Goal: Transaction & Acquisition: Obtain resource

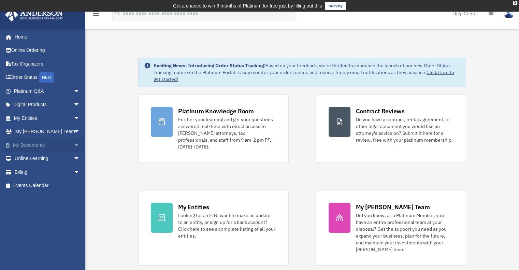
click at [27, 144] on link "My Documents arrow_drop_down" at bounding box center [48, 145] width 86 height 14
click at [73, 145] on span "arrow_drop_down" at bounding box center [80, 145] width 14 height 14
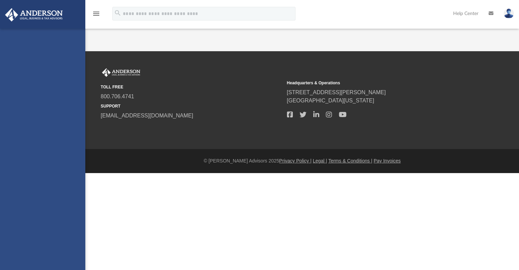
click at [29, 159] on div "[EMAIL_ADDRESS][DOMAIN_NAME] Sign Out [EMAIL_ADDRESS][DOMAIN_NAME] Home Online …" at bounding box center [42, 164] width 85 height 270
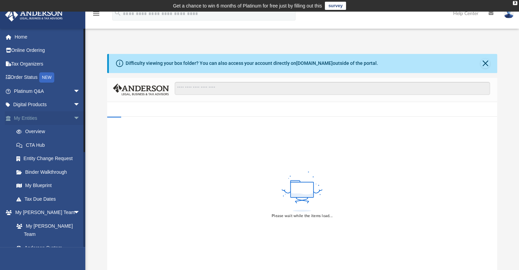
click at [73, 117] on span "arrow_drop_down" at bounding box center [80, 118] width 14 height 14
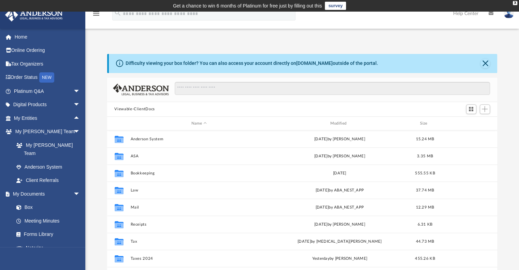
scroll to position [12, 0]
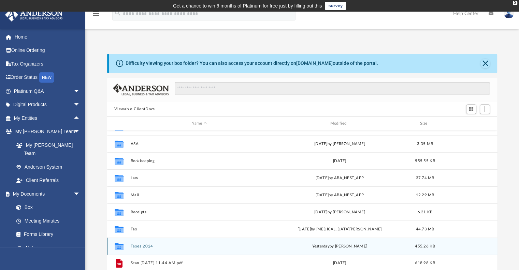
click at [141, 246] on button "Taxes 2024" at bounding box center [199, 246] width 138 height 4
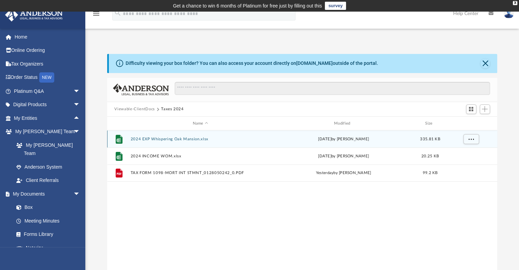
scroll to position [0, 0]
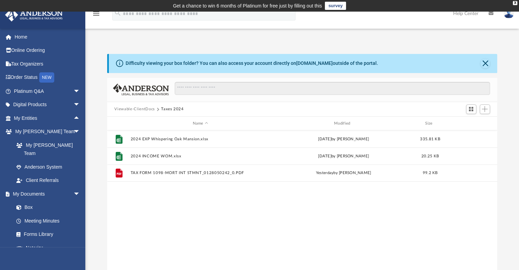
click at [486, 57] on div "Difficulty viewing your box folder? You can also access your account directly o…" at bounding box center [303, 63] width 389 height 19
click at [485, 61] on button "Close" at bounding box center [486, 64] width 10 height 10
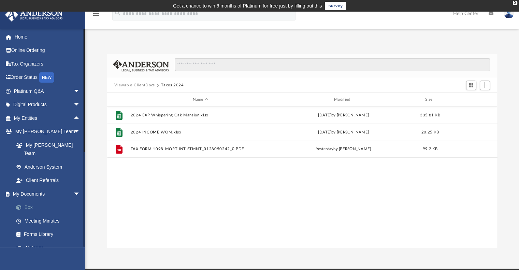
click at [30, 201] on link "Box" at bounding box center [50, 208] width 81 height 14
click at [147, 83] on button "Viewable-ClientDocs" at bounding box center [134, 85] width 40 height 6
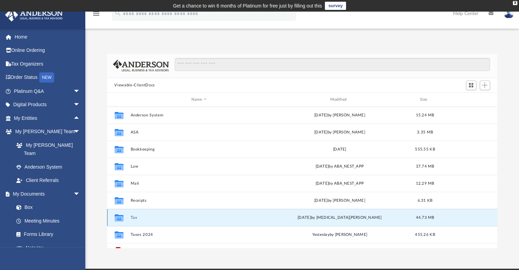
click at [134, 218] on button "Tax" at bounding box center [199, 217] width 138 height 4
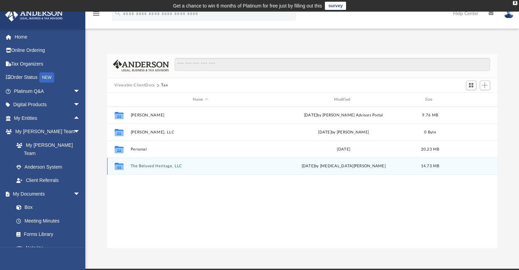
click at [146, 166] on button "The Beloved Heritage, LLC" at bounding box center [200, 166] width 140 height 4
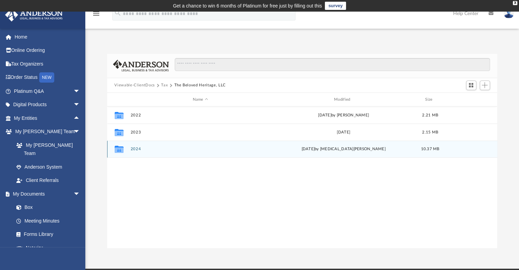
click at [135, 149] on button "2024" at bounding box center [200, 149] width 140 height 4
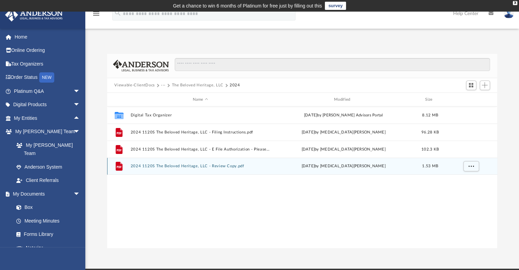
click at [189, 168] on button "2024 1120S The Beloved Heritage, LLC - Review Copy.pdf" at bounding box center [200, 166] width 140 height 4
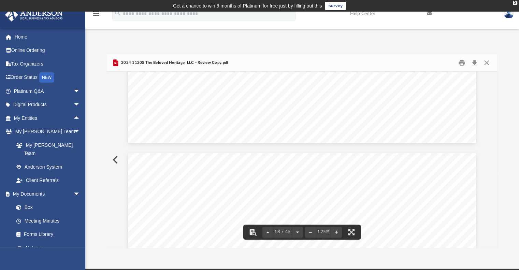
scroll to position [7963, 0]
click at [487, 63] on button "Close" at bounding box center [487, 62] width 12 height 11
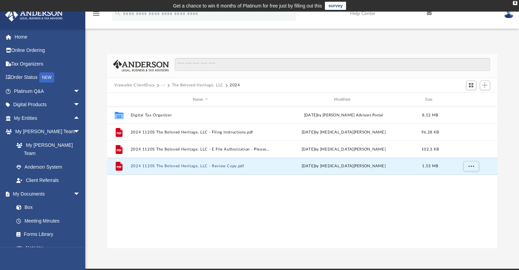
click at [161, 85] on button "···" at bounding box center [163, 85] width 4 height 6
click at [165, 95] on li "Tax" at bounding box center [168, 97] width 6 height 7
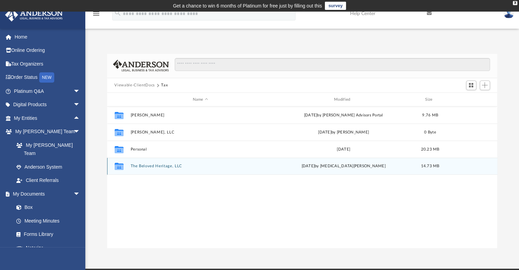
click at [143, 166] on button "The Beloved Heritage, LLC" at bounding box center [200, 166] width 140 height 4
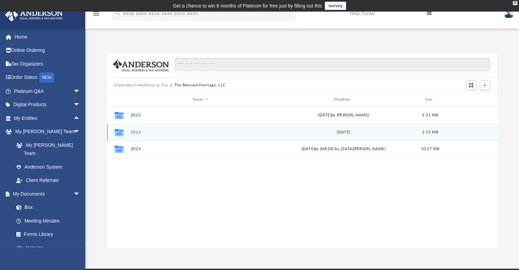
click at [137, 132] on button "2023" at bounding box center [200, 132] width 140 height 4
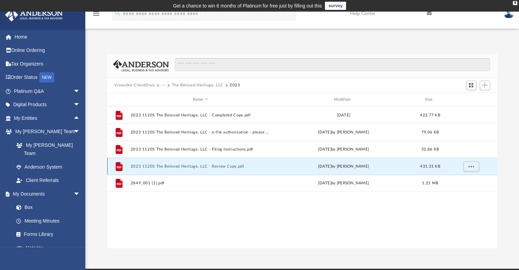
click at [178, 165] on button "2023 1120S The Beloved Heritage, LLC - Review Copy.pdf" at bounding box center [200, 166] width 140 height 4
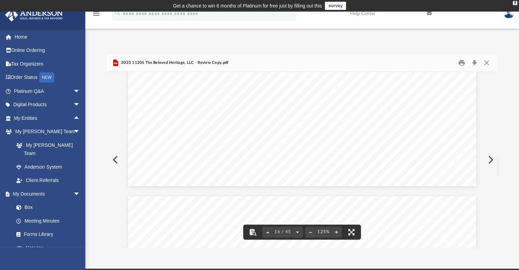
scroll to position [7186, 0]
click at [252, 231] on button "File preview" at bounding box center [252, 232] width 15 height 15
drag, startPoint x: 408, startPoint y: 77, endPoint x: 389, endPoint y: 77, distance: 18.4
click at [389, 77] on input "****" at bounding box center [420, 80] width 68 height 12
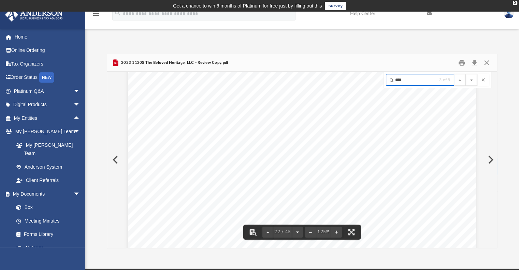
type input "*"
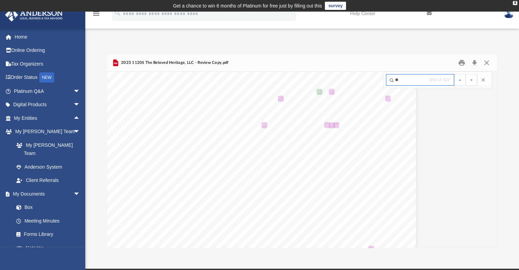
scroll to position [12408, 65]
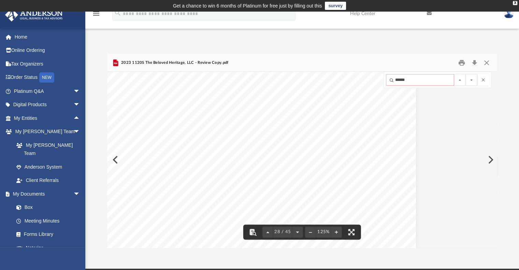
type input "******"
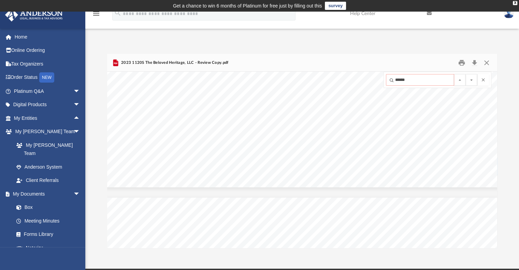
scroll to position [13568, 24]
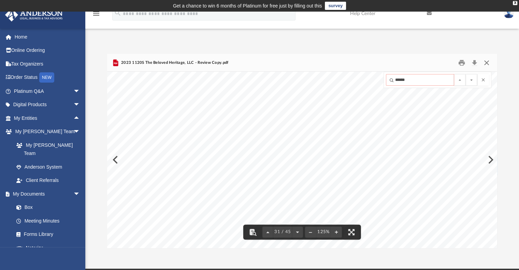
click at [490, 62] on button "Close" at bounding box center [487, 62] width 12 height 11
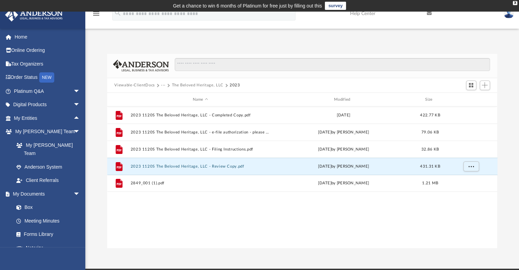
click at [165, 86] on button "···" at bounding box center [163, 85] width 4 height 6
click at [165, 98] on ul "Tax" at bounding box center [168, 99] width 14 height 18
click at [168, 96] on li "Tax" at bounding box center [168, 97] width 6 height 7
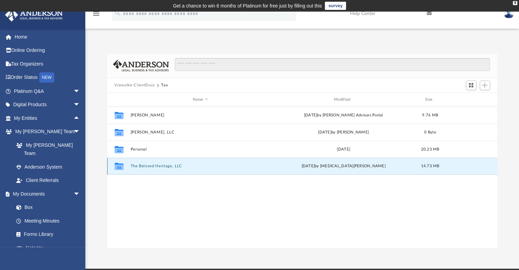
click at [155, 164] on button "The Beloved Heritage, LLC" at bounding box center [200, 166] width 140 height 4
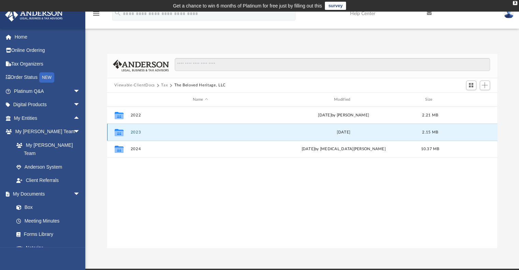
click at [134, 133] on button "2023" at bounding box center [200, 132] width 140 height 4
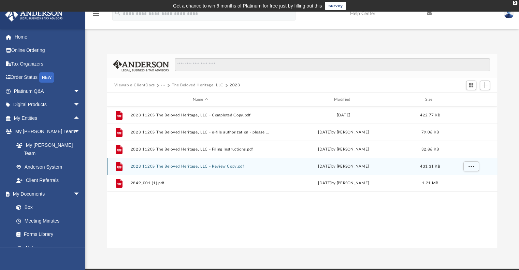
click at [186, 166] on button "2023 1120S The Beloved Heritage, LLC - Review Copy.pdf" at bounding box center [200, 166] width 140 height 4
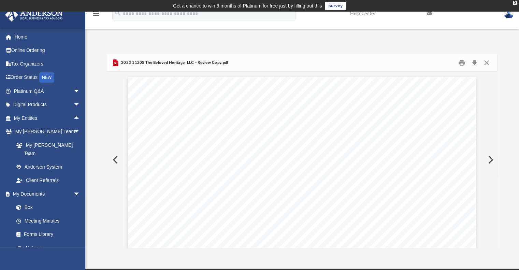
scroll to position [13519, 0]
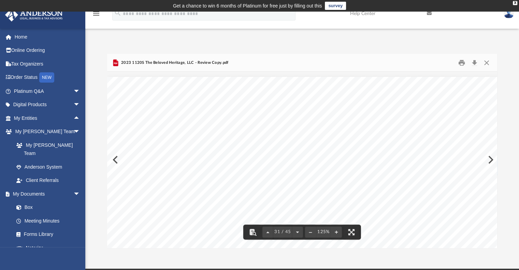
drag, startPoint x: 335, startPoint y: 75, endPoint x: 151, endPoint y: -39, distance: 216.1
click at [151, 0] on html "X Get a chance to win 6 months of Platinum for free just by filling out this su…" at bounding box center [259, 195] width 519 height 391
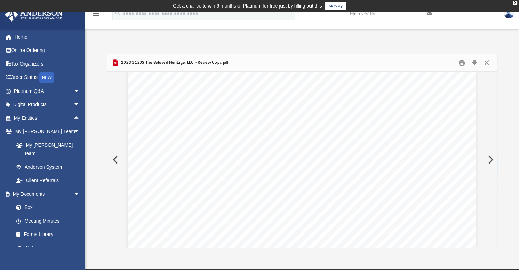
scroll to position [9688, 0]
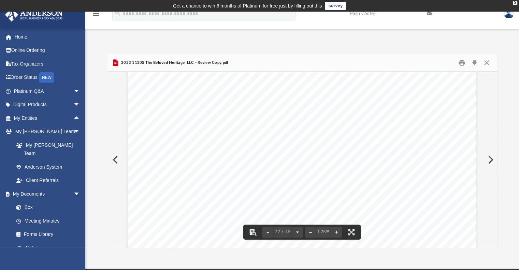
drag, startPoint x: 496, startPoint y: 154, endPoint x: 499, endPoint y: 131, distance: 23.4
click at [499, 131] on div "Difficulty viewing your box folder? You can also access your account directly o…" at bounding box center [302, 151] width 434 height 194
drag, startPoint x: 495, startPoint y: 153, endPoint x: 495, endPoint y: 142, distance: 10.6
click at [495, 142] on div "OMB No. 1545-0184 Department of the Treasury Attachment Internal Revenue Servic…" at bounding box center [302, 160] width 391 height 176
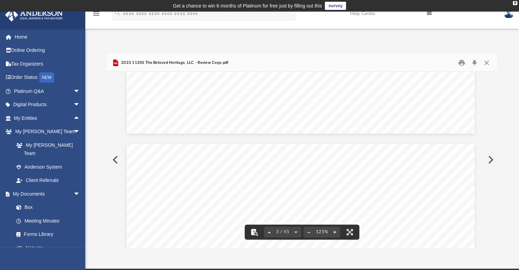
click at [249, 228] on button "File preview" at bounding box center [254, 232] width 15 height 15
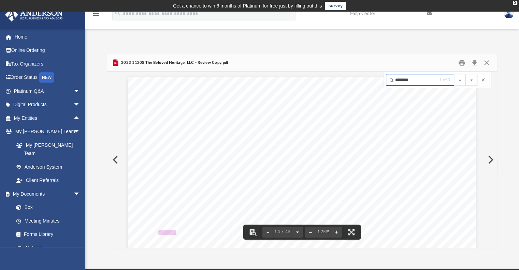
scroll to position [6222, 0]
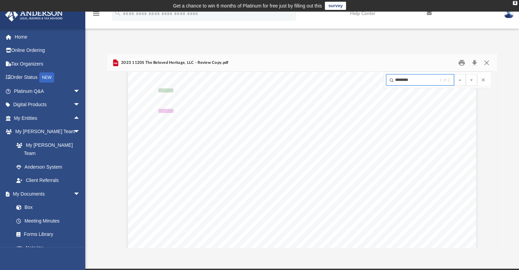
type input "********"
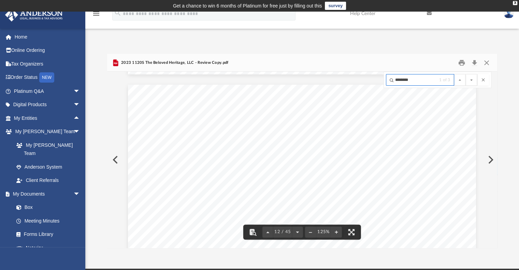
scroll to position [4891, 0]
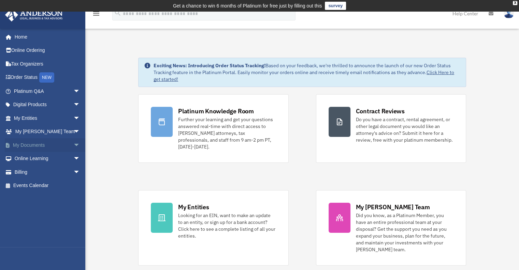
click at [73, 148] on span "arrow_drop_down" at bounding box center [80, 145] width 14 height 14
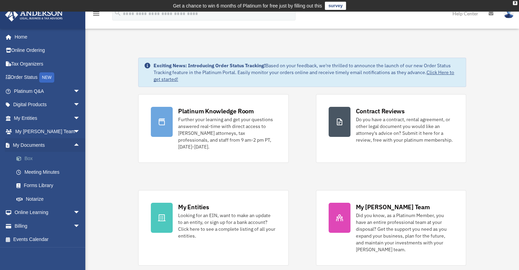
click at [30, 160] on link "Box" at bounding box center [50, 159] width 81 height 14
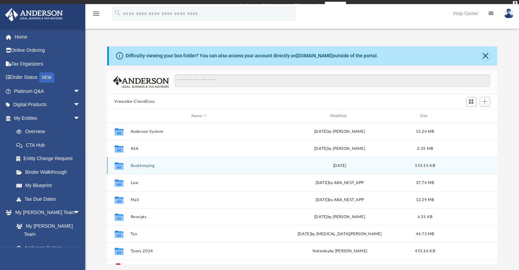
scroll to position [150, 385]
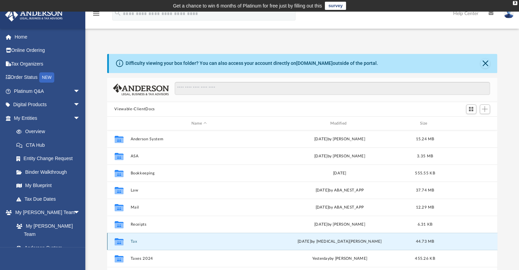
click at [132, 240] on button "Tax" at bounding box center [199, 241] width 138 height 4
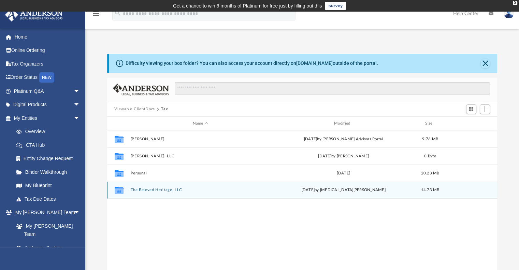
click at [148, 192] on button "The Beloved Heritage, LLC" at bounding box center [200, 190] width 140 height 4
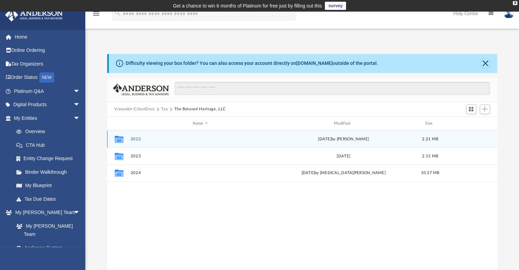
click at [138, 136] on div "Collaborated Folder 2022 [DATE] by [PERSON_NAME] 2.21 MB" at bounding box center [302, 138] width 391 height 17
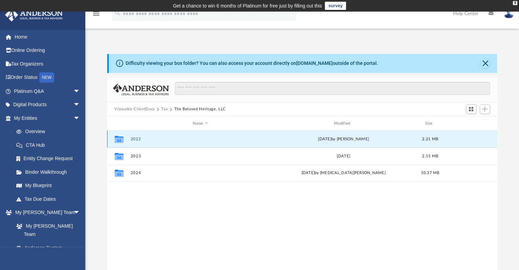
click at [138, 138] on button "2022" at bounding box center [200, 139] width 140 height 4
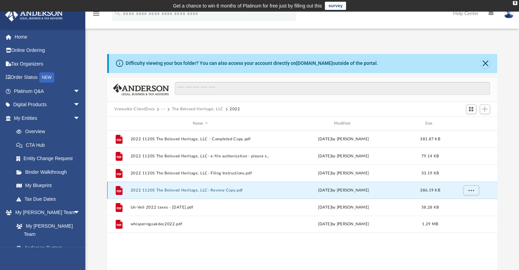
click at [160, 191] on button "2022 1120S The Beloved Heritage, LLC- Review Copy.pdf" at bounding box center [200, 190] width 140 height 4
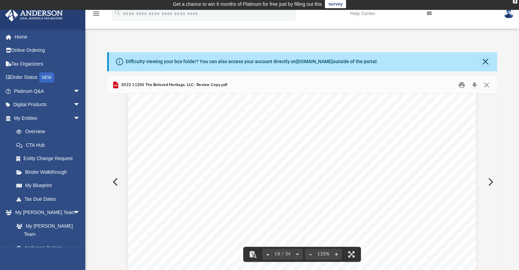
scroll to position [7926, 0]
